Goal: Information Seeking & Learning: Learn about a topic

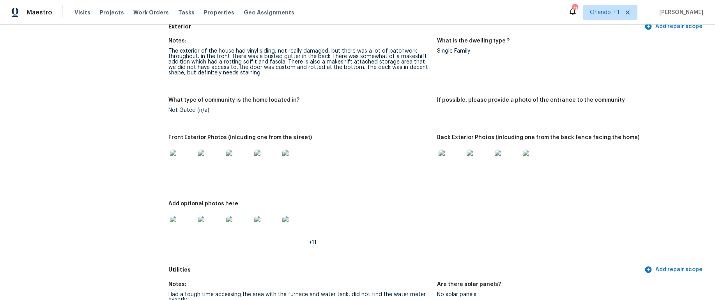
scroll to position [333, 0]
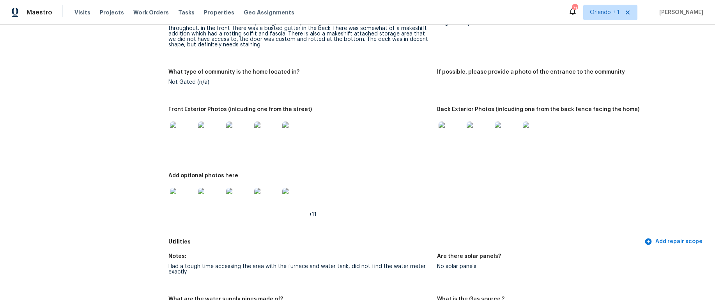
click at [184, 208] on img at bounding box center [182, 200] width 25 height 25
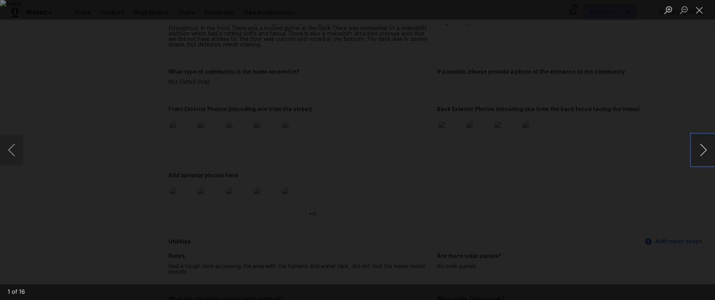
click at [699, 152] on button "Next image" at bounding box center [703, 150] width 23 height 31
click at [704, 12] on button "Close lightbox" at bounding box center [700, 10] width 16 height 14
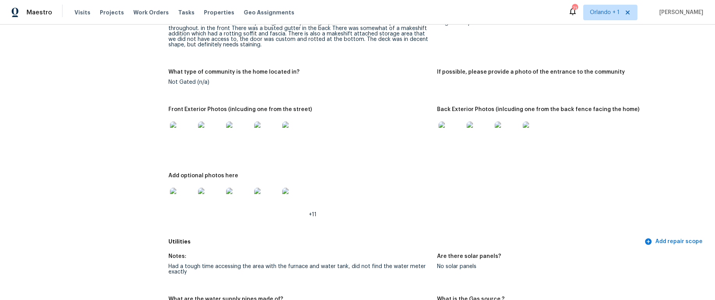
click at [450, 139] on img at bounding box center [451, 134] width 25 height 25
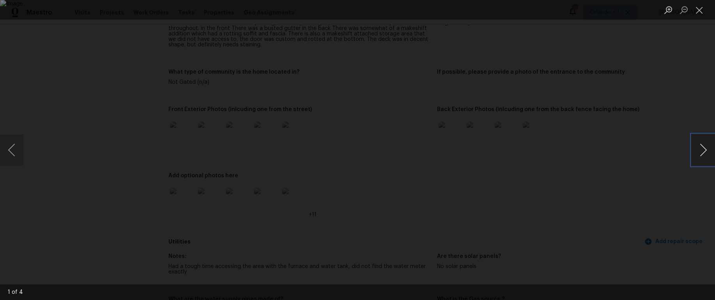
click at [696, 152] on button "Next image" at bounding box center [703, 150] width 23 height 31
click at [694, 154] on button "Next image" at bounding box center [703, 150] width 23 height 31
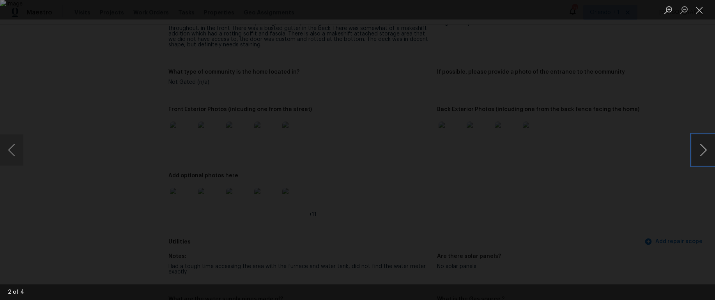
click at [694, 154] on button "Next image" at bounding box center [703, 150] width 23 height 31
click at [701, 8] on button "Close lightbox" at bounding box center [700, 10] width 16 height 14
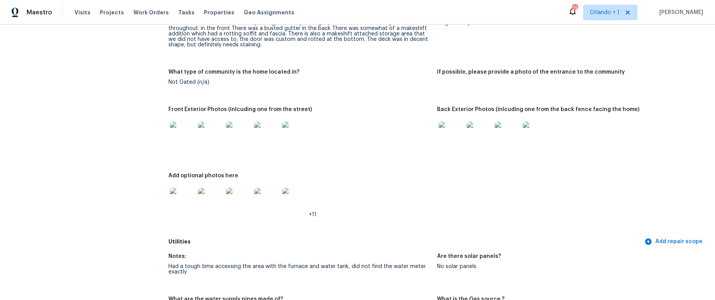
click at [179, 202] on img at bounding box center [182, 200] width 25 height 25
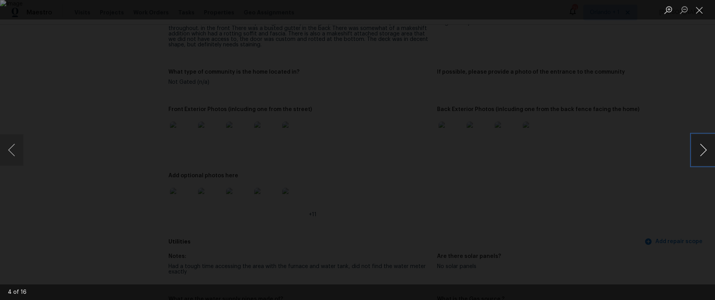
click at [699, 152] on button "Next image" at bounding box center [703, 150] width 23 height 31
click at [689, 152] on div "Lightbox" at bounding box center [357, 150] width 715 height 300
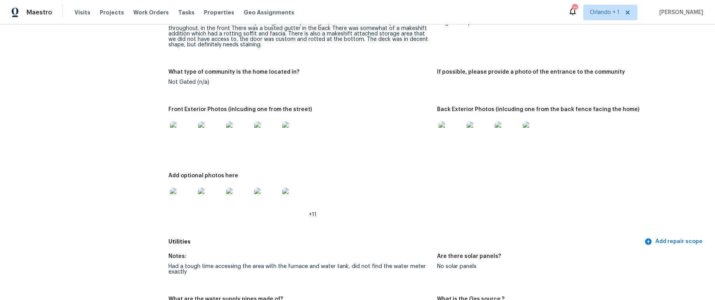
click at [214, 207] on img at bounding box center [210, 200] width 25 height 25
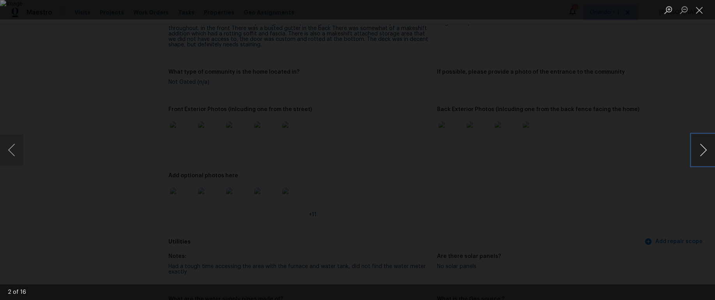
click at [703, 153] on button "Next image" at bounding box center [703, 150] width 23 height 31
click at [702, 156] on button "Next image" at bounding box center [703, 150] width 23 height 31
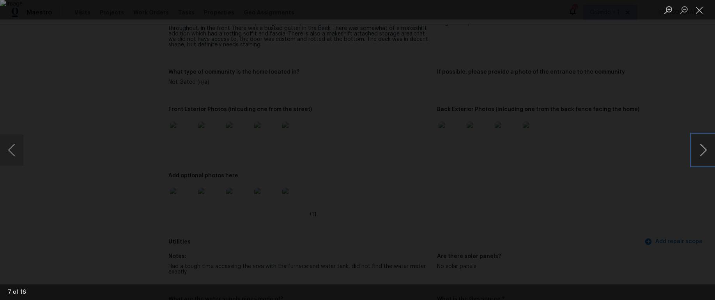
click at [702, 156] on button "Next image" at bounding box center [703, 150] width 23 height 31
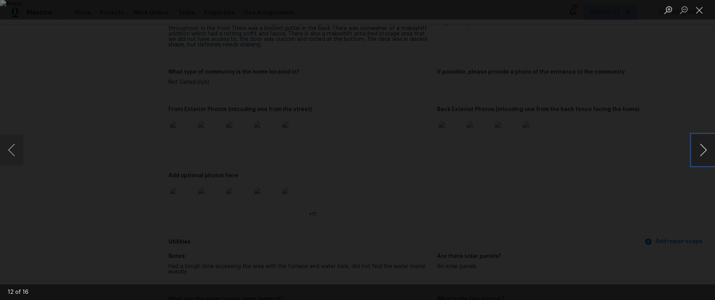
click at [702, 156] on button "Next image" at bounding box center [703, 150] width 23 height 31
click at [704, 152] on button "Next image" at bounding box center [703, 150] width 23 height 31
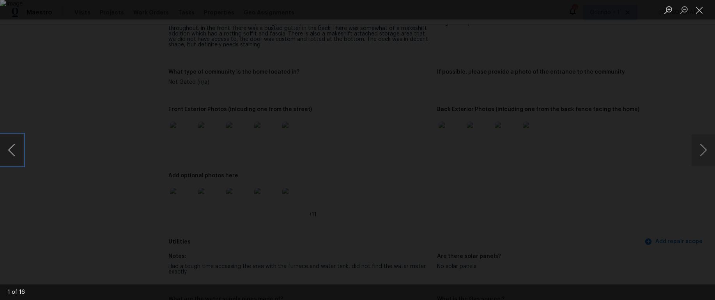
click at [6, 156] on button "Previous image" at bounding box center [11, 150] width 23 height 31
click at [704, 151] on button "Next image" at bounding box center [703, 150] width 23 height 31
click at [702, 157] on button "Next image" at bounding box center [703, 150] width 23 height 31
click at [702, 156] on button "Next image" at bounding box center [703, 150] width 23 height 31
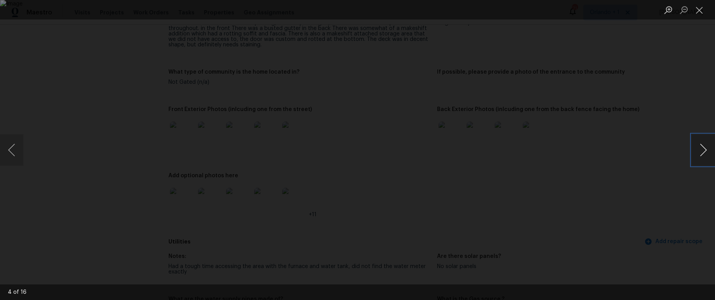
click at [702, 157] on button "Next image" at bounding box center [703, 150] width 23 height 31
click at [693, 155] on button "Next image" at bounding box center [703, 150] width 23 height 31
click at [694, 154] on button "Next image" at bounding box center [703, 150] width 23 height 31
click at [702, 158] on button "Next image" at bounding box center [703, 150] width 23 height 31
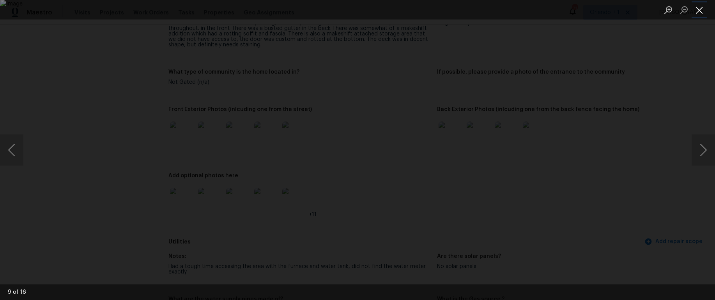
click at [699, 10] on button "Close lightbox" at bounding box center [700, 10] width 16 height 14
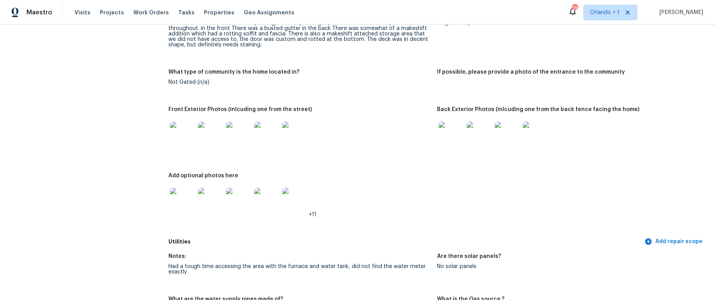
scroll to position [333, 0]
click at [451, 136] on img at bounding box center [451, 134] width 25 height 25
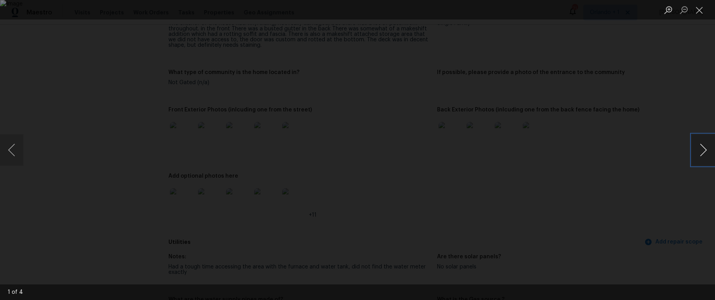
click at [695, 149] on button "Next image" at bounding box center [703, 150] width 23 height 31
click at [703, 12] on button "Close lightbox" at bounding box center [700, 10] width 16 height 14
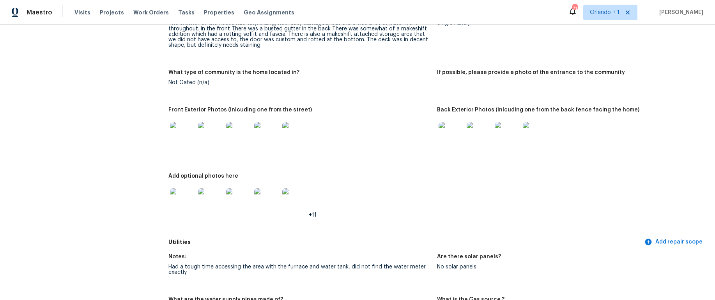
click at [234, 135] on img at bounding box center [238, 134] width 25 height 25
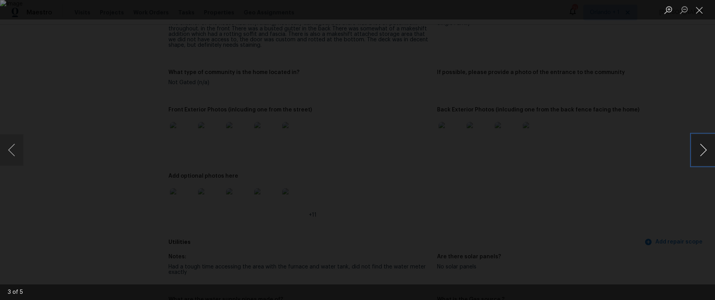
click at [704, 152] on button "Next image" at bounding box center [703, 150] width 23 height 31
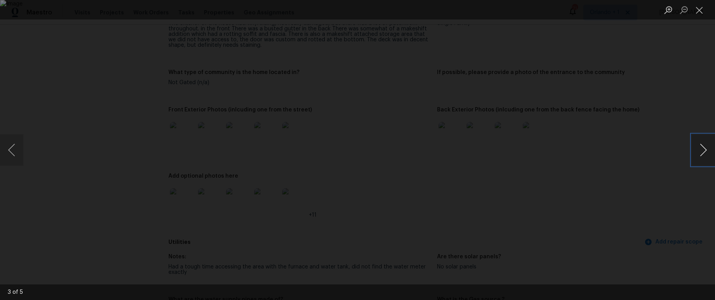
click at [704, 152] on button "Next image" at bounding box center [703, 150] width 23 height 31
click at [699, 11] on button "Close lightbox" at bounding box center [700, 10] width 16 height 14
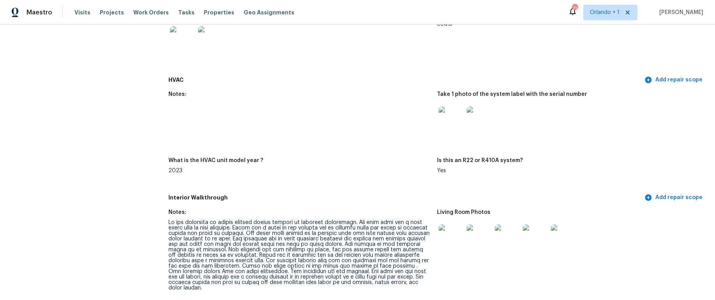
scroll to position [722, 0]
click at [440, 122] on img at bounding box center [451, 119] width 25 height 25
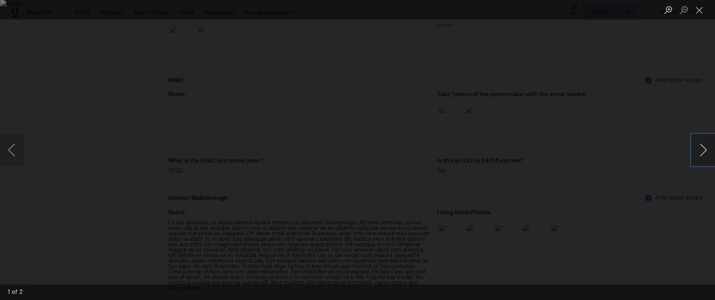
click at [699, 153] on button "Next image" at bounding box center [703, 150] width 23 height 31
click at [694, 12] on button "Close lightbox" at bounding box center [700, 10] width 16 height 14
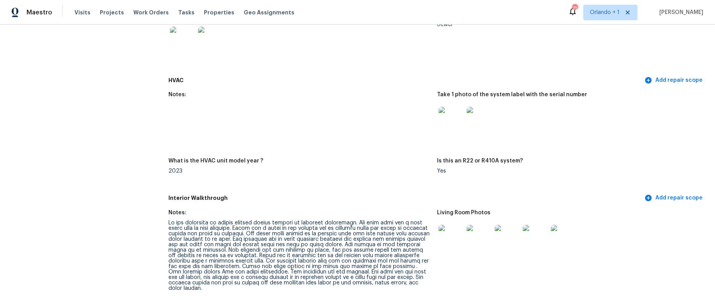
scroll to position [796, 0]
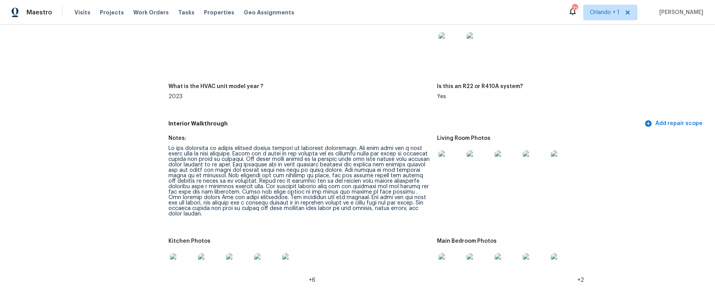
click at [452, 167] on img at bounding box center [451, 163] width 25 height 25
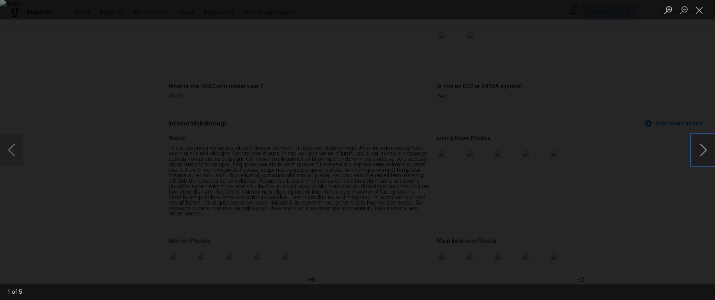
click at [700, 154] on button "Next image" at bounding box center [703, 150] width 23 height 31
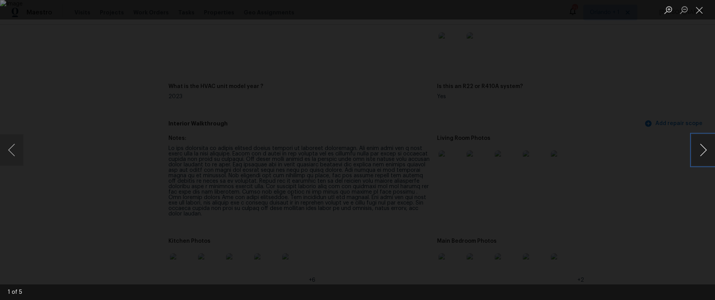
click at [700, 154] on button "Next image" at bounding box center [703, 150] width 23 height 31
click at [703, 14] on button "Close lightbox" at bounding box center [700, 10] width 16 height 14
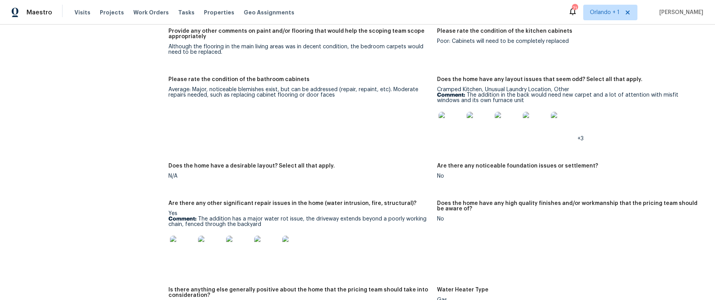
scroll to position [1261, 0]
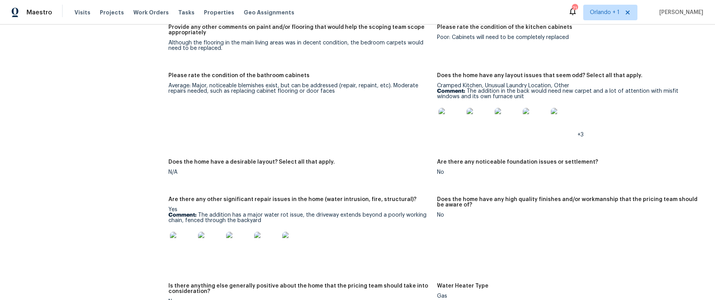
click at [447, 125] on img at bounding box center [451, 120] width 25 height 25
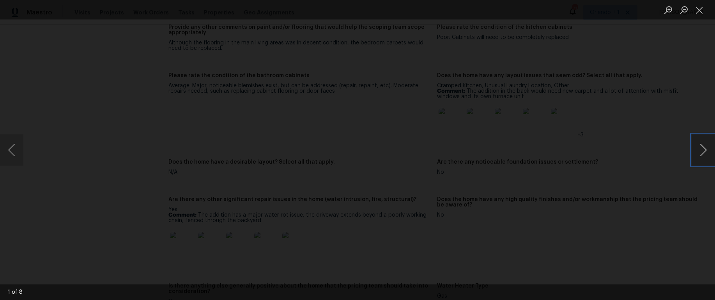
click at [700, 152] on button "Next image" at bounding box center [703, 150] width 23 height 31
click at [700, 151] on button "Next image" at bounding box center [703, 150] width 23 height 31
click at [708, 155] on button "Next image" at bounding box center [703, 150] width 23 height 31
click at [704, 157] on button "Next image" at bounding box center [703, 150] width 23 height 31
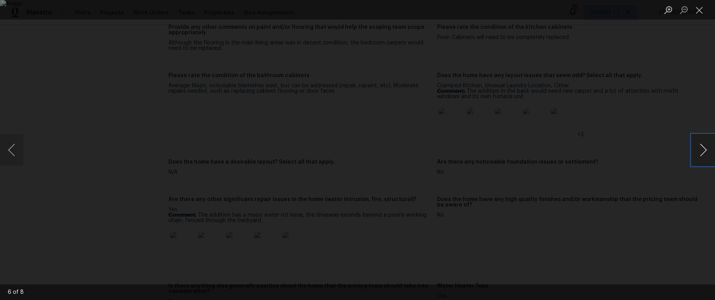
click at [703, 152] on button "Next image" at bounding box center [703, 150] width 23 height 31
click at [698, 151] on button "Next image" at bounding box center [703, 150] width 23 height 31
click at [701, 152] on button "Next image" at bounding box center [703, 150] width 23 height 31
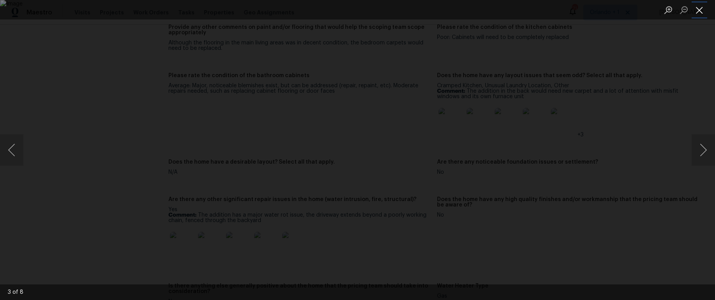
click at [705, 11] on button "Close lightbox" at bounding box center [700, 10] width 16 height 14
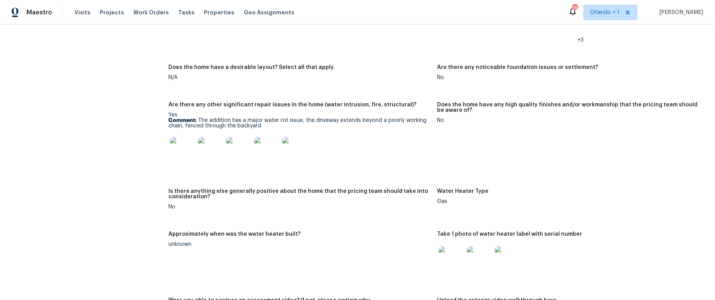
scroll to position [1356, 0]
click at [179, 151] on img at bounding box center [182, 149] width 25 height 25
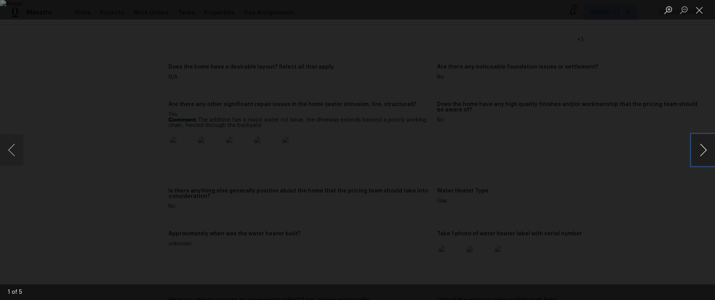
click at [706, 151] on button "Next image" at bounding box center [703, 150] width 23 height 31
click at [705, 151] on button "Next image" at bounding box center [703, 150] width 23 height 31
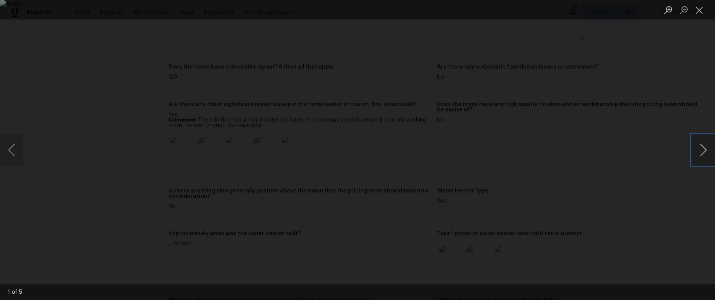
click at [705, 151] on button "Next image" at bounding box center [703, 150] width 23 height 31
click at [700, 6] on button "Close lightbox" at bounding box center [700, 10] width 16 height 14
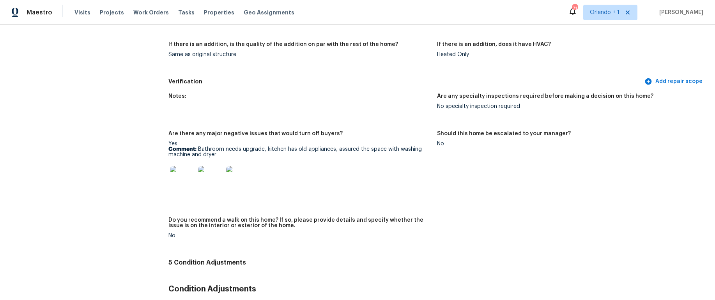
scroll to position [1865, 0]
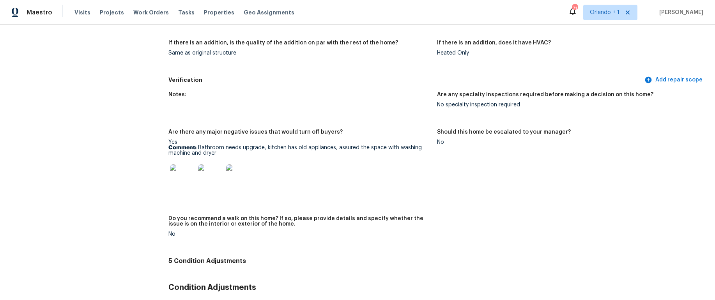
click at [183, 186] on img at bounding box center [182, 177] width 25 height 25
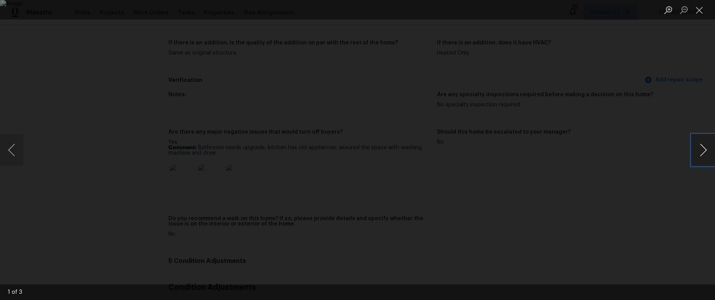
click at [697, 149] on button "Next image" at bounding box center [703, 150] width 23 height 31
click at [696, 14] on button "Close lightbox" at bounding box center [700, 10] width 16 height 14
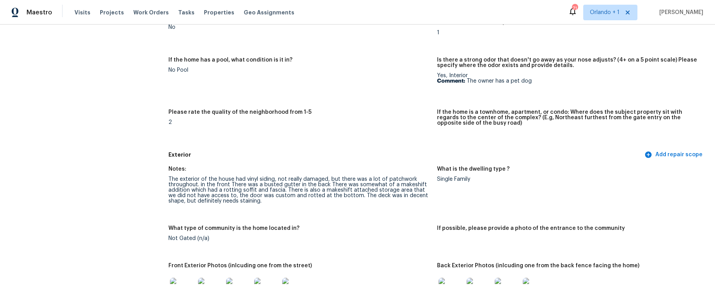
scroll to position [0, 0]
